Goal: Task Accomplishment & Management: Manage account settings

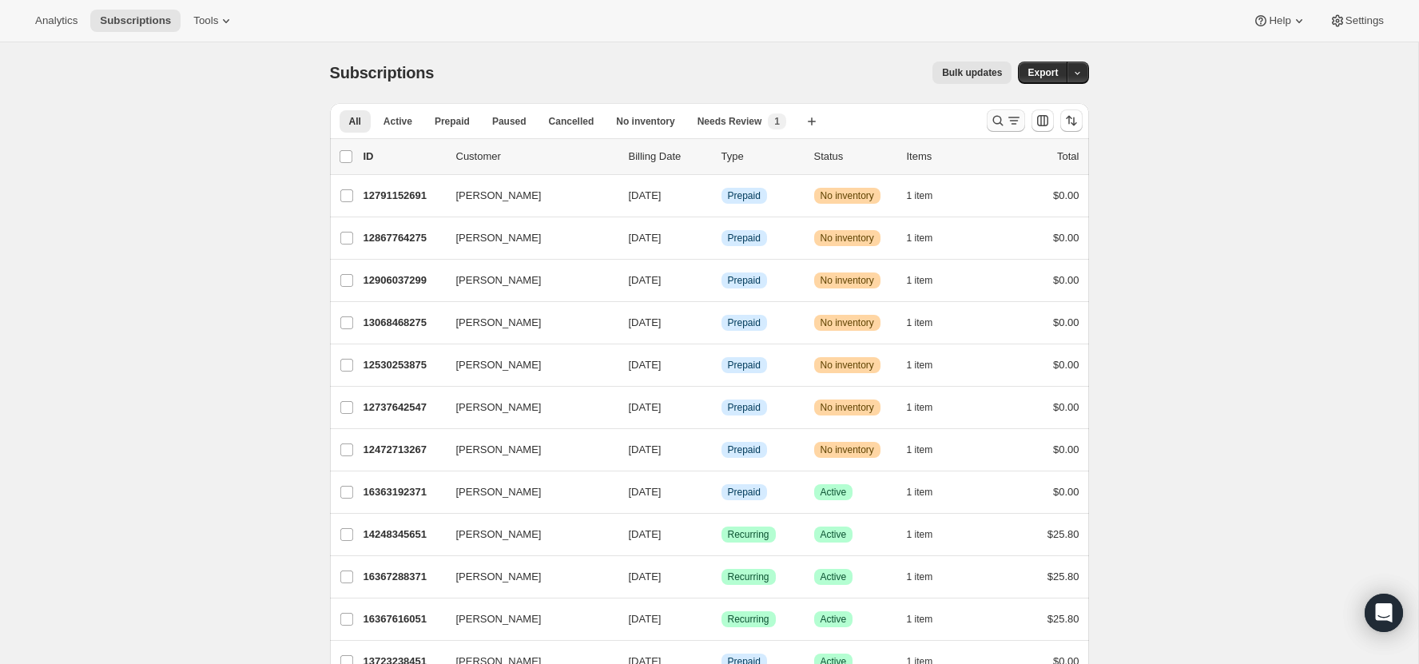
click at [999, 117] on icon "Search and filter results" at bounding box center [997, 121] width 10 height 10
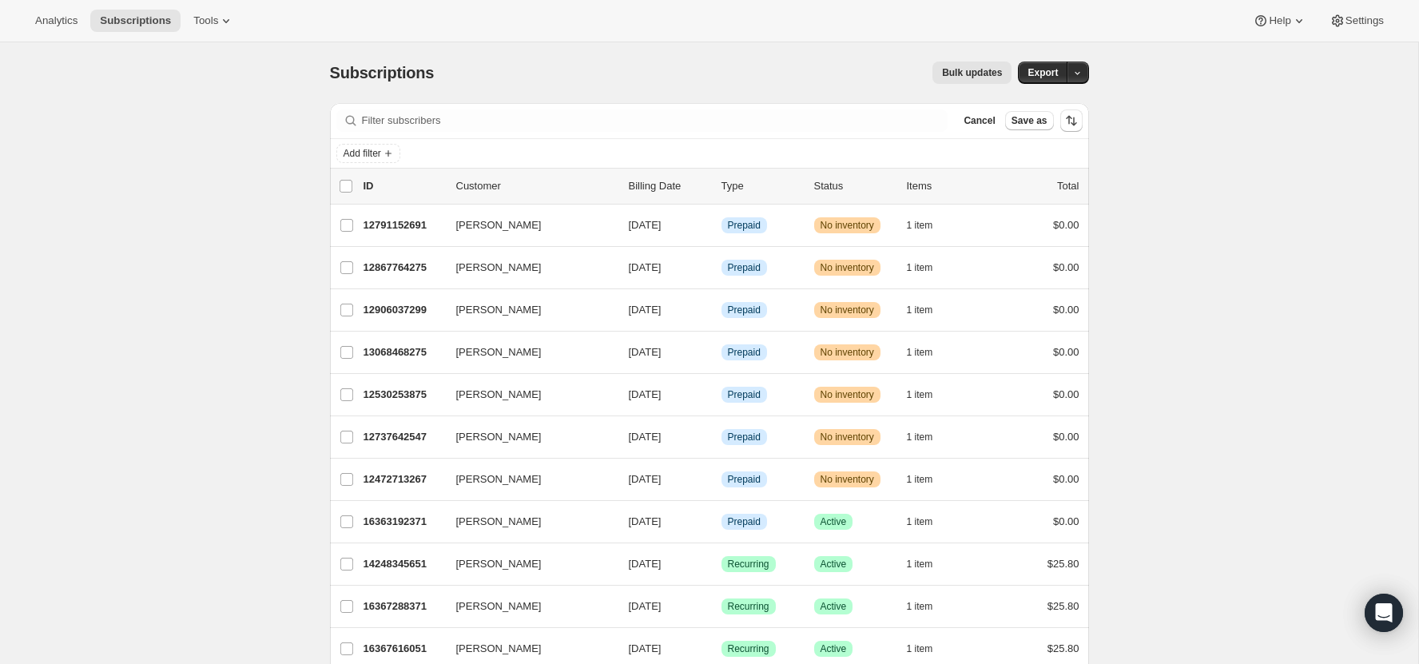
click at [787, 108] on div "Filter subscribers Cancel Save as" at bounding box center [709, 120] width 759 height 35
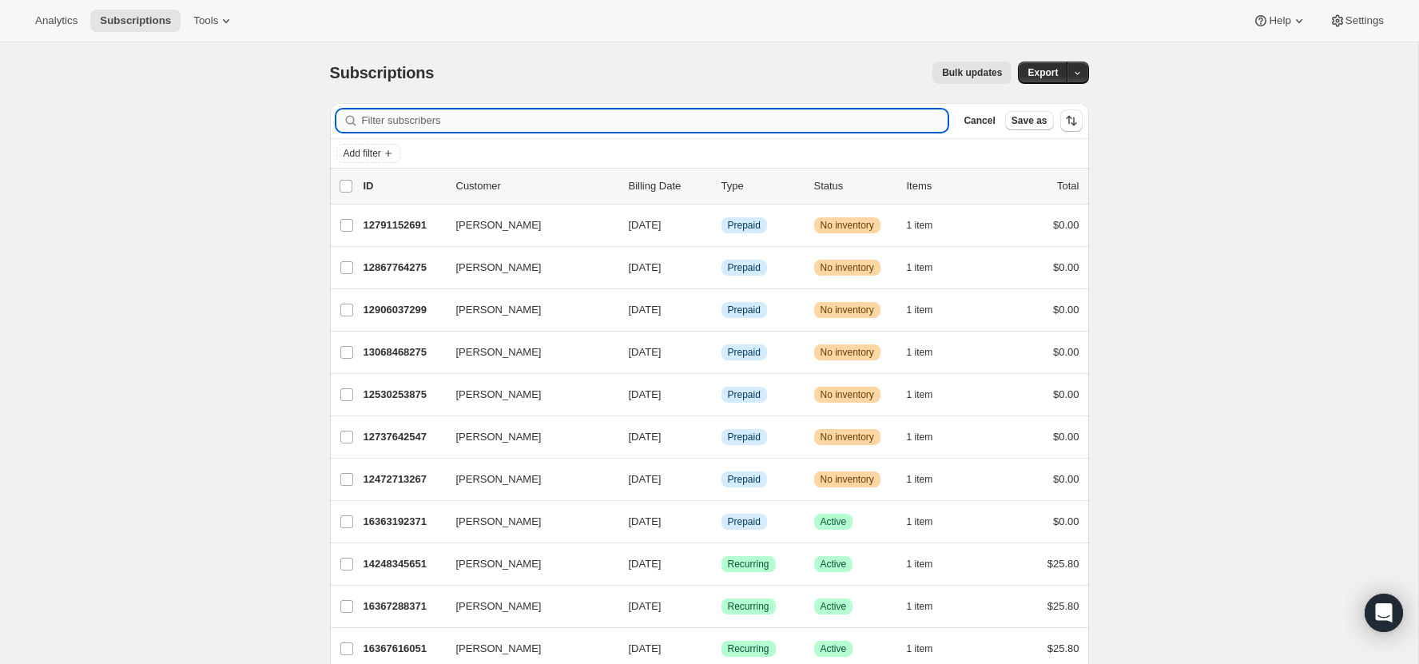
click at [787, 113] on input "Filter subscribers" at bounding box center [655, 120] width 586 height 22
paste input "[PERSON_NAME]"
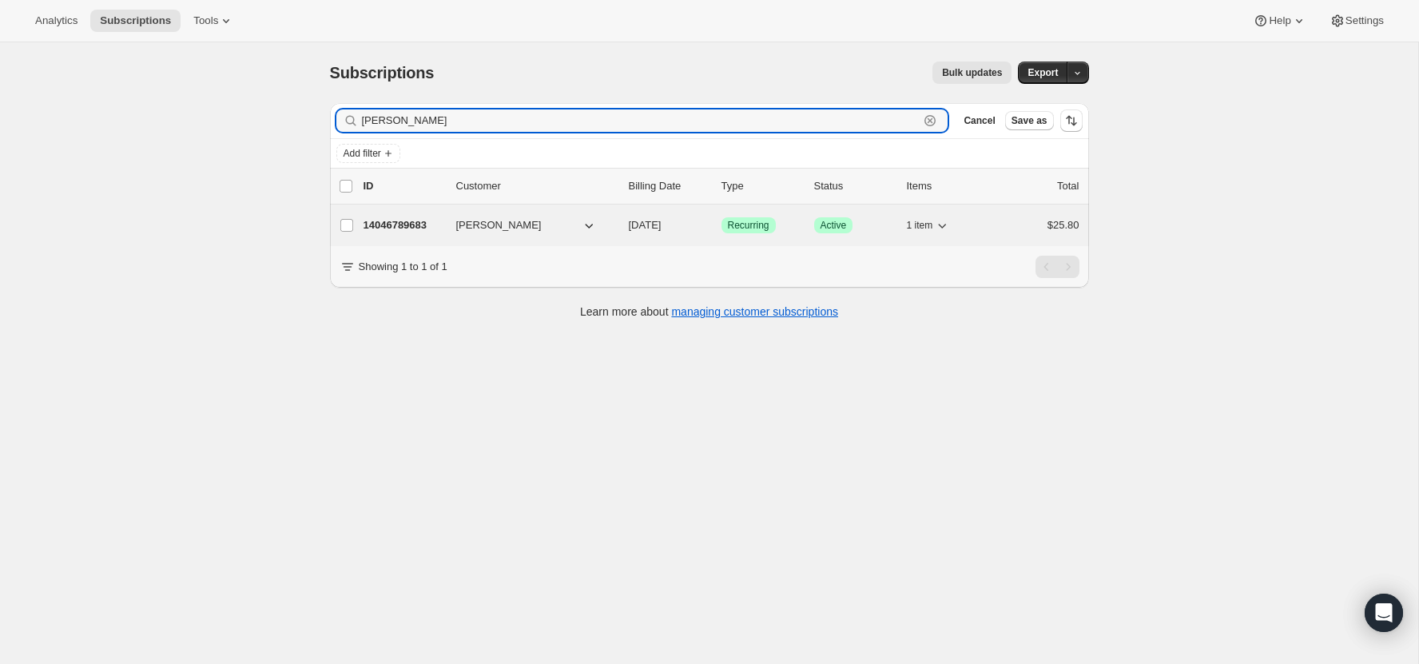
type input "[PERSON_NAME]"
click at [408, 225] on p "14046789683" at bounding box center [403, 225] width 80 height 16
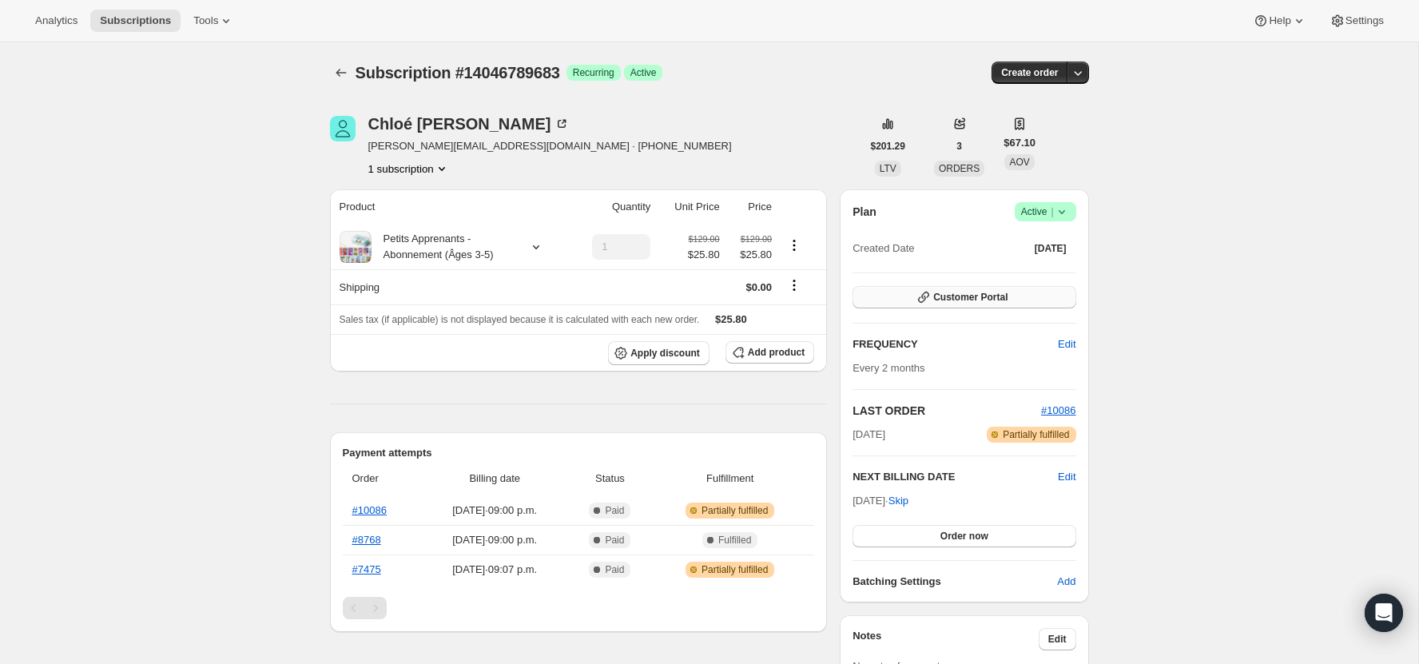
click at [917, 289] on icon "button" at bounding box center [924, 297] width 16 height 16
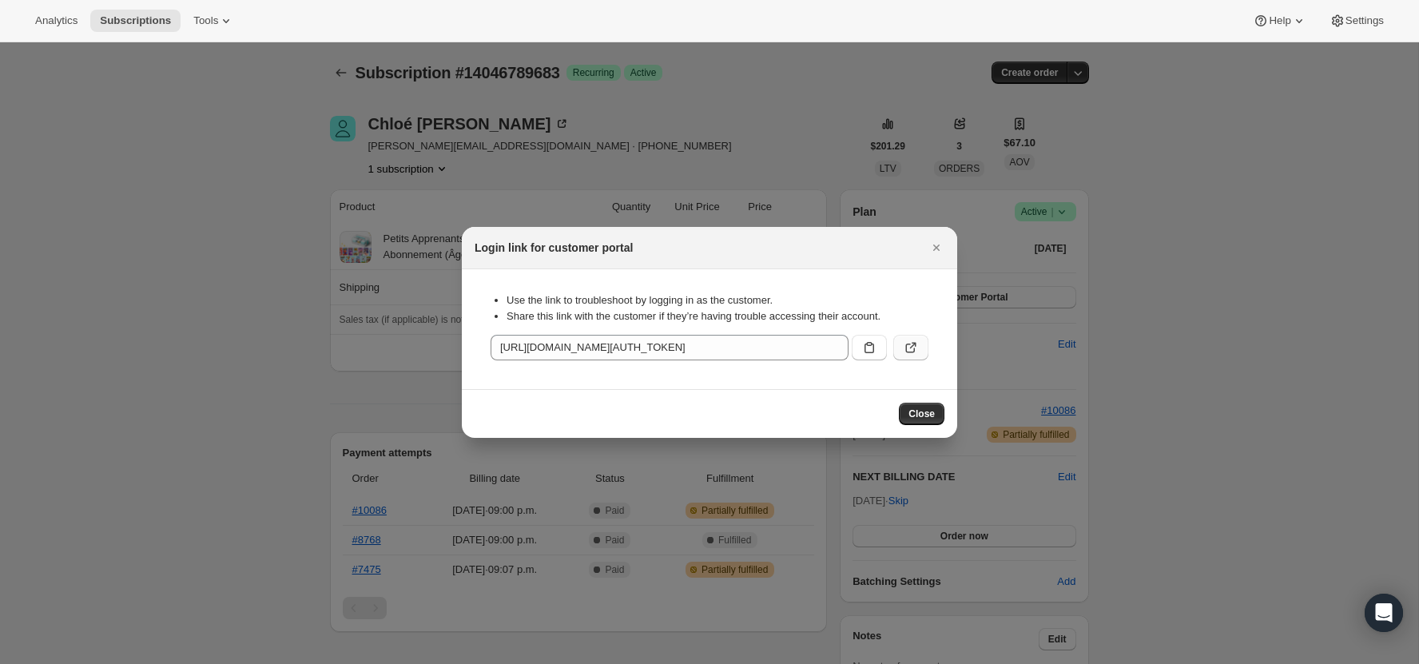
click at [910, 344] on icon ":rcc:" at bounding box center [911, 348] width 16 height 16
